Goal: Information Seeking & Learning: Learn about a topic

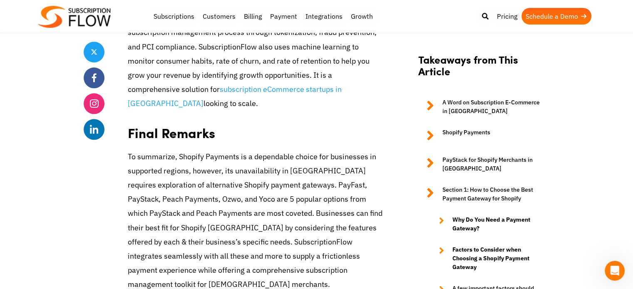
scroll to position [4039, 0]
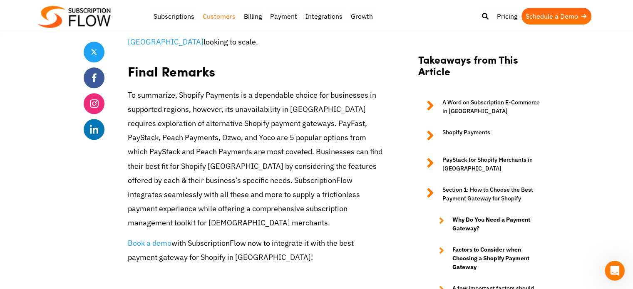
click at [217, 16] on link "Customers" at bounding box center [219, 16] width 41 height 17
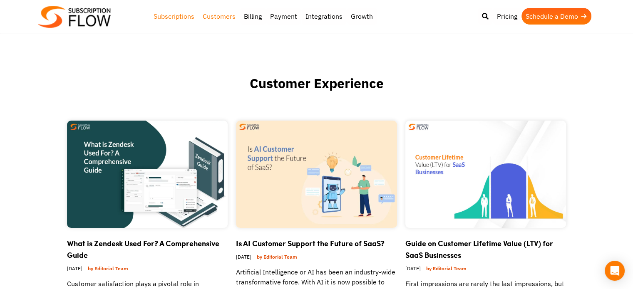
click at [172, 11] on link "Subscriptions" at bounding box center [173, 16] width 49 height 17
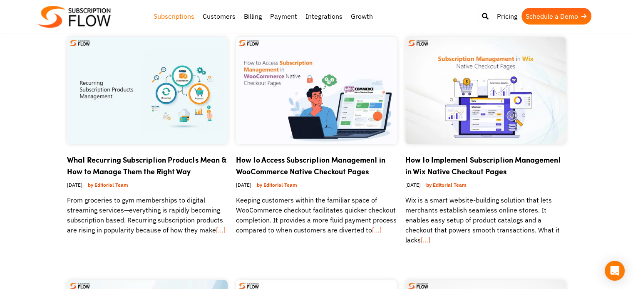
scroll to position [42, 0]
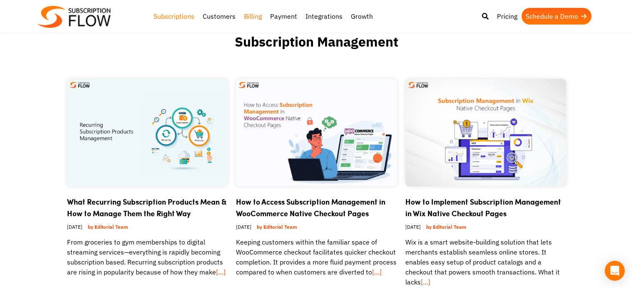
click at [252, 17] on link "Billing" at bounding box center [253, 16] width 26 height 17
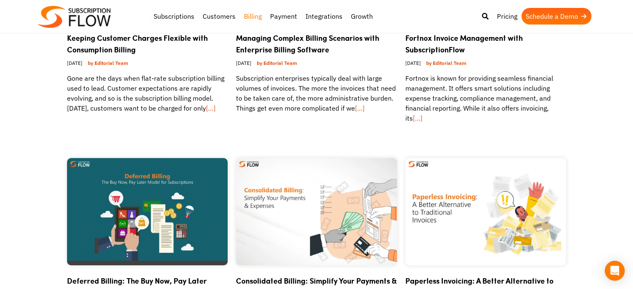
scroll to position [167, 0]
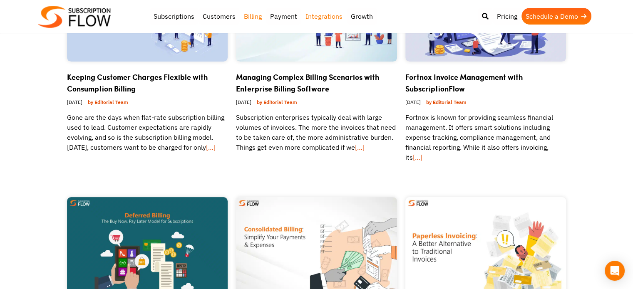
click at [310, 18] on link "Integrations" at bounding box center [323, 16] width 45 height 17
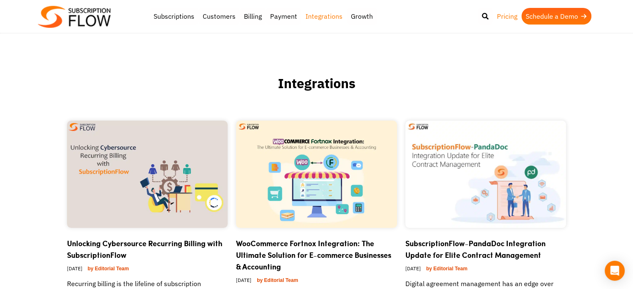
click at [513, 14] on link "Pricing" at bounding box center [507, 16] width 29 height 17
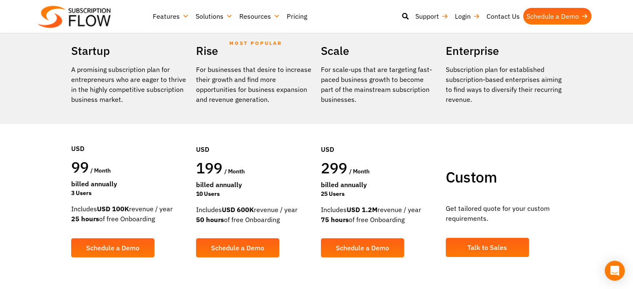
scroll to position [208, 0]
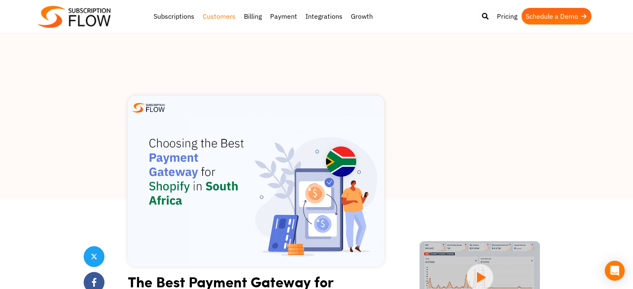
click at [226, 16] on link "Customers" at bounding box center [219, 16] width 41 height 17
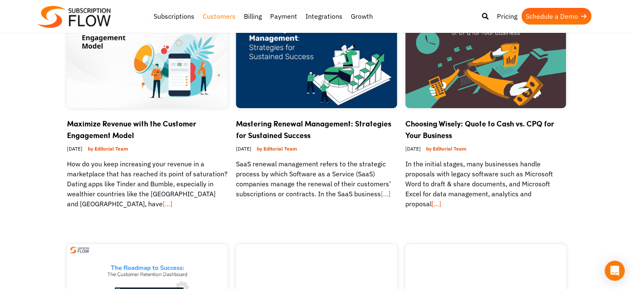
scroll to position [375, 0]
